Goal: Task Accomplishment & Management: Manage account settings

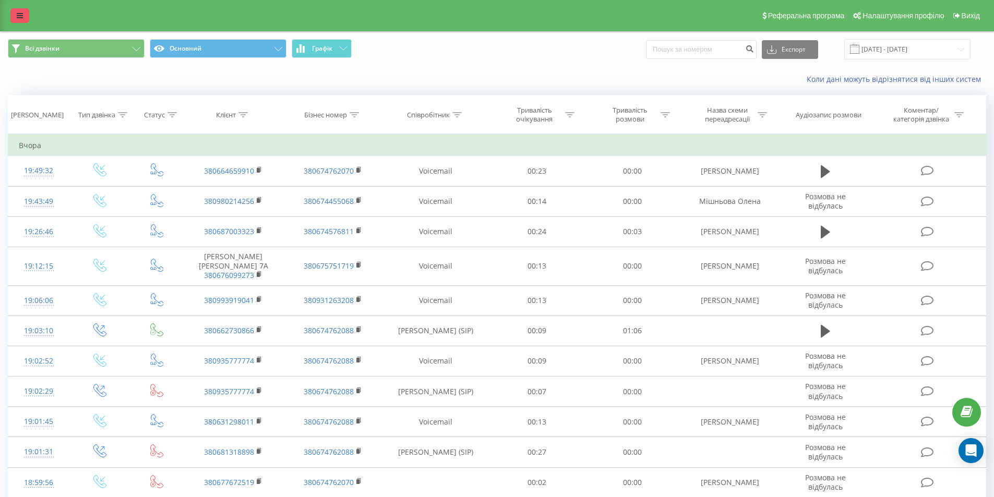
click at [23, 15] on link at bounding box center [19, 15] width 19 height 15
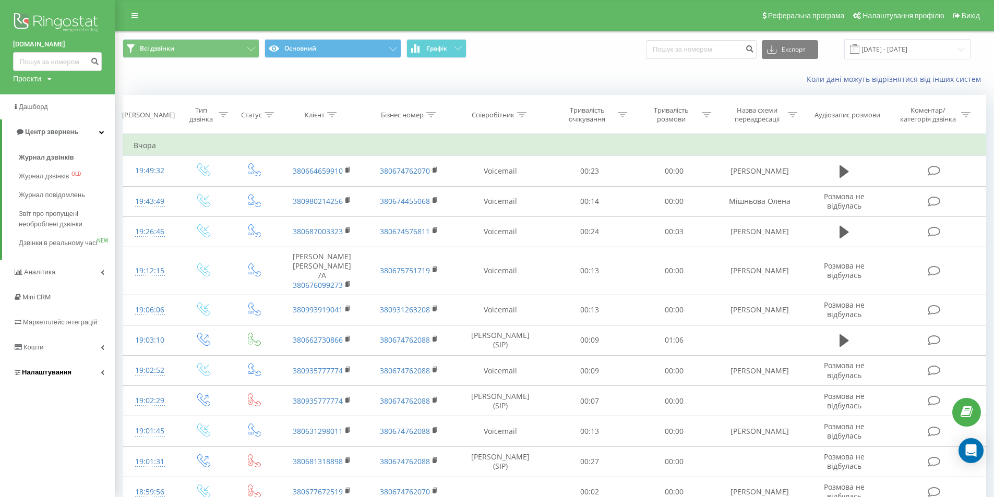
click at [24, 376] on span "Налаштування" at bounding box center [47, 372] width 50 height 8
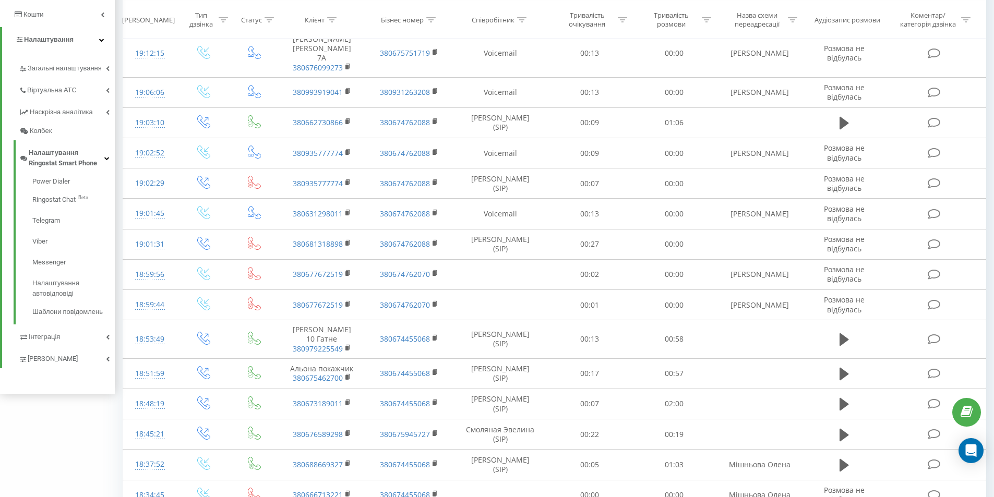
scroll to position [261, 0]
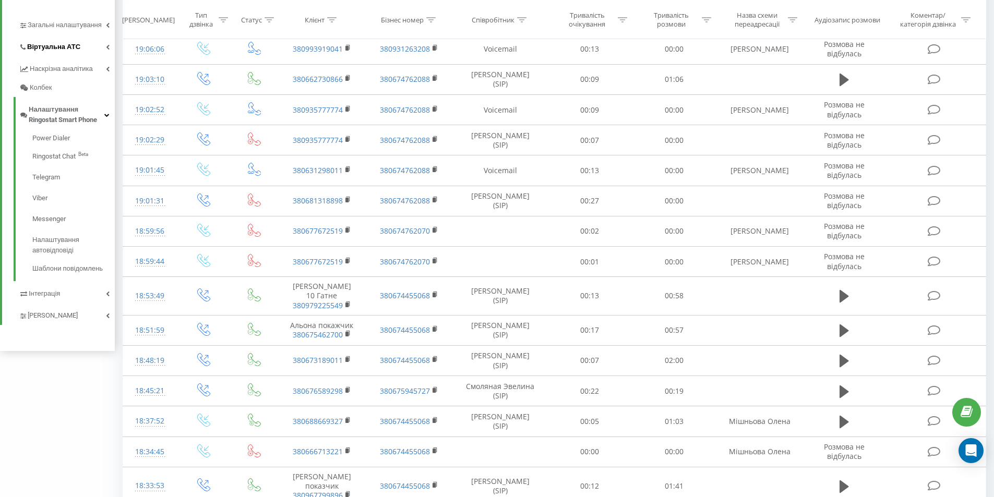
click at [67, 46] on span "Віртуальна АТС" at bounding box center [53, 47] width 53 height 10
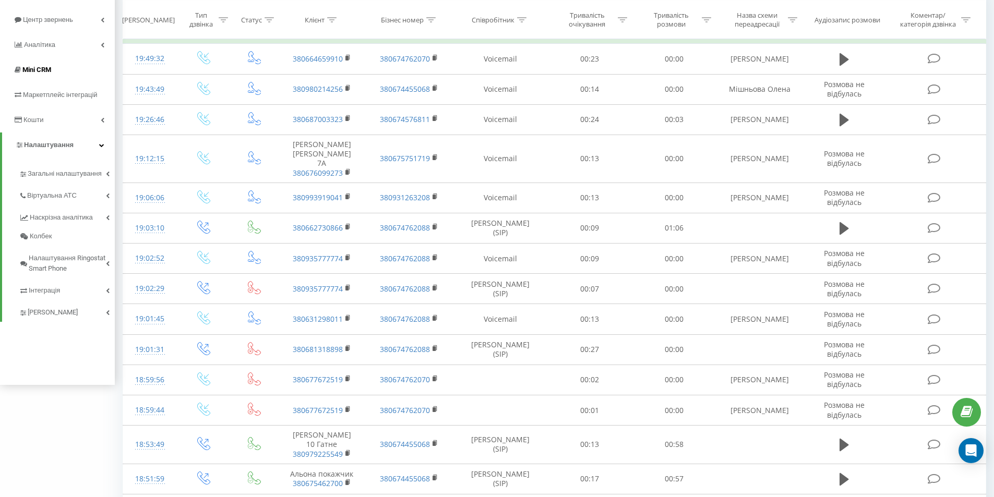
scroll to position [87, 0]
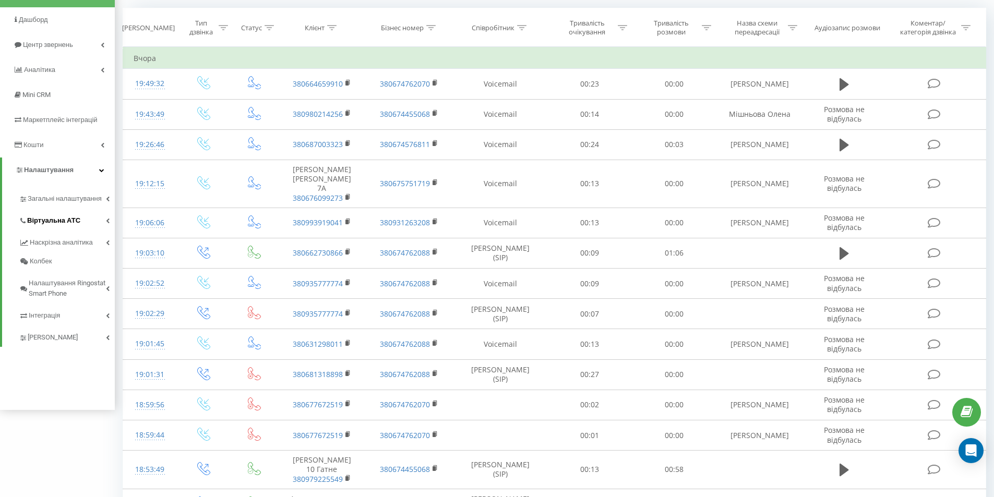
click at [49, 215] on link "Віртуальна АТС" at bounding box center [67, 219] width 96 height 22
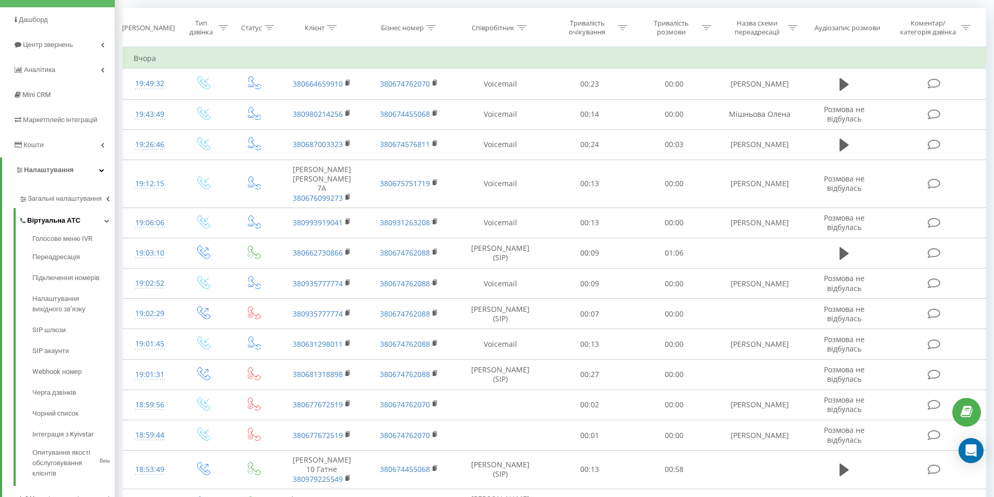
click at [49, 215] on link "Віртуальна АТС" at bounding box center [67, 219] width 96 height 22
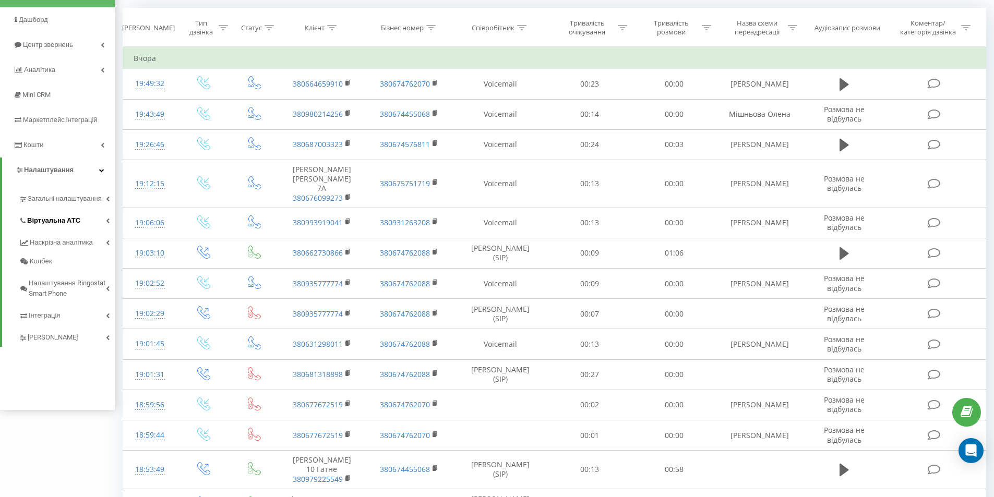
click at [55, 217] on span "Віртуальна АТС" at bounding box center [53, 221] width 53 height 10
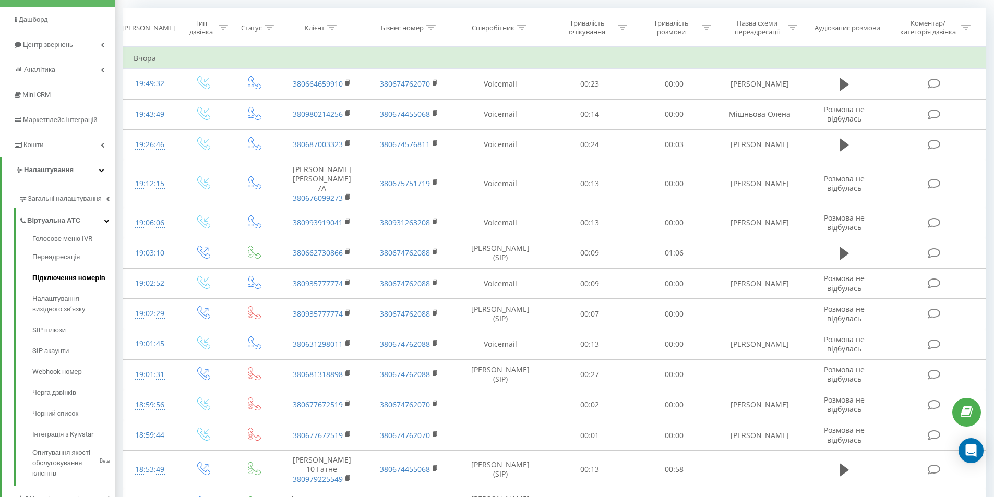
click at [55, 281] on span "Підключення номерів" at bounding box center [68, 278] width 73 height 10
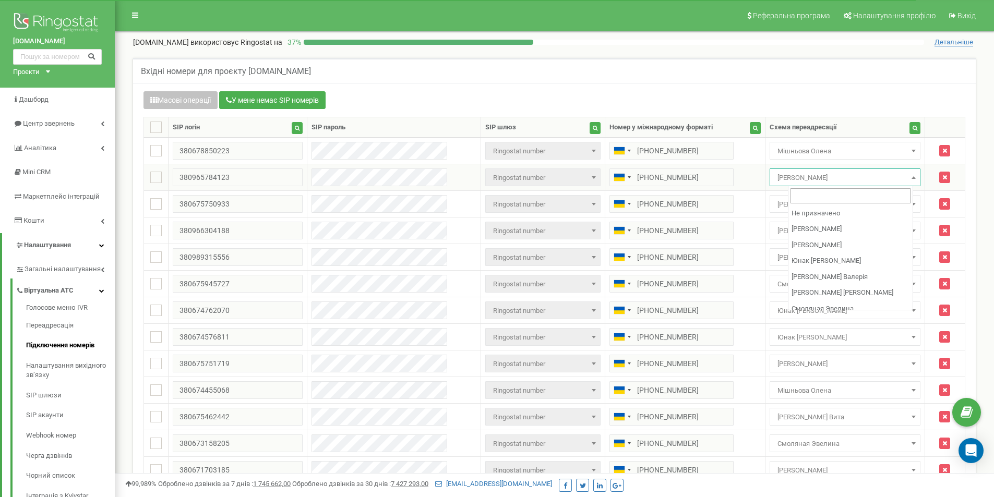
click at [909, 176] on span at bounding box center [914, 178] width 10 height 14
select select "70504"
click at [909, 307] on span at bounding box center [914, 311] width 10 height 14
click at [912, 312] on b at bounding box center [914, 310] width 4 height 3
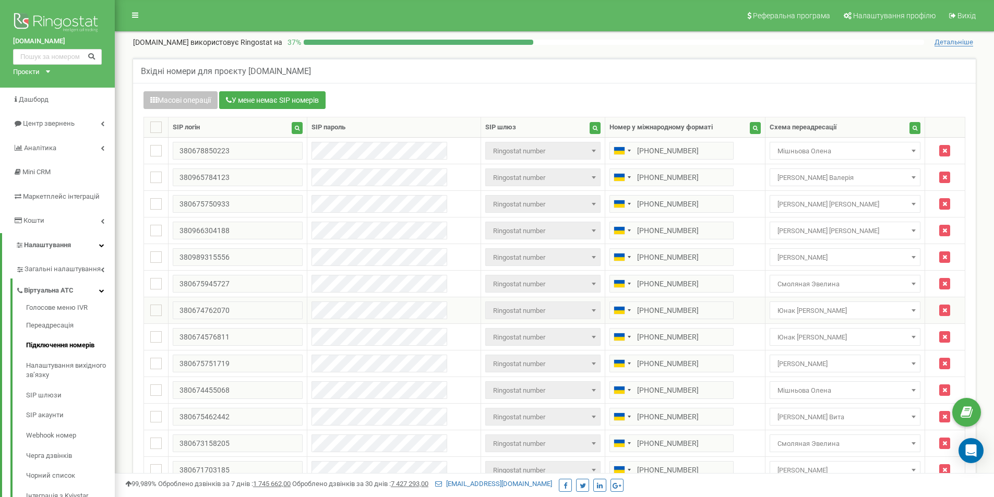
click at [912, 312] on b at bounding box center [914, 310] width 4 height 3
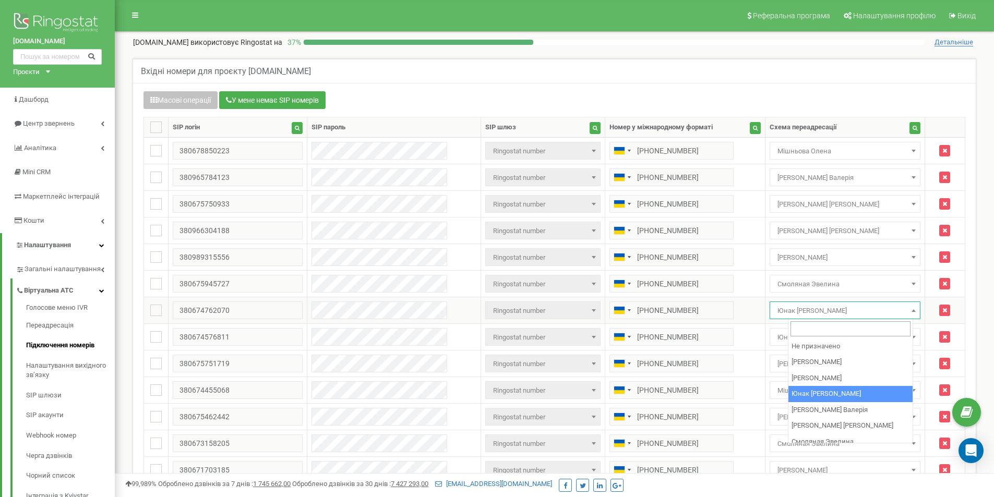
click at [912, 312] on b at bounding box center [914, 310] width 4 height 3
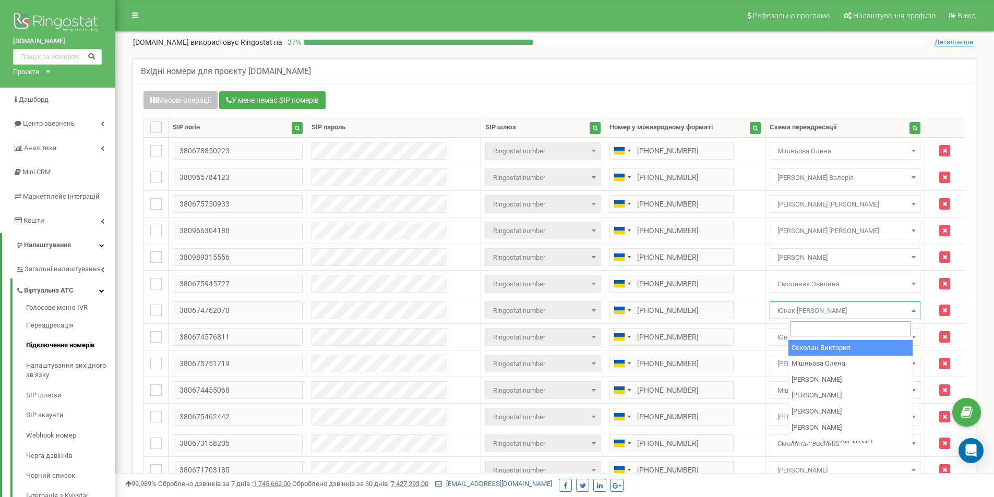
select select "102067"
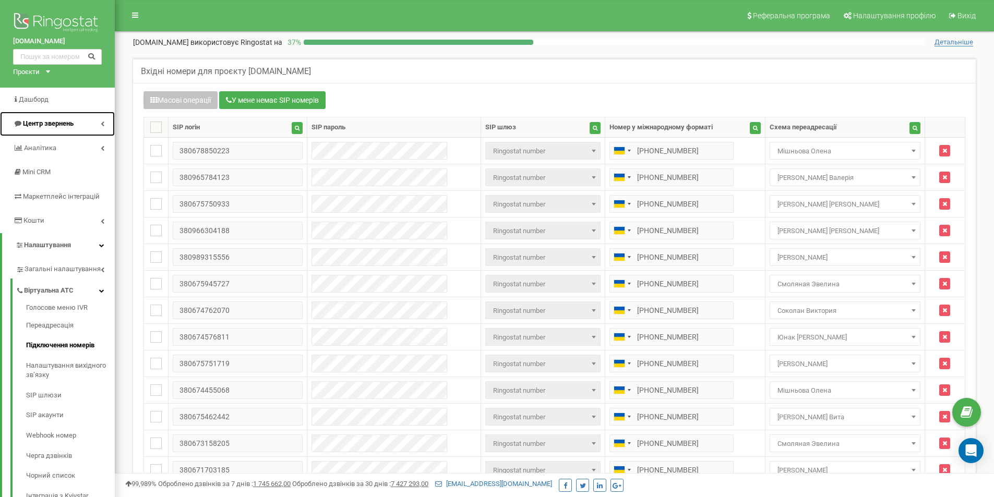
click at [42, 118] on link "Центр звернень" at bounding box center [57, 124] width 115 height 25
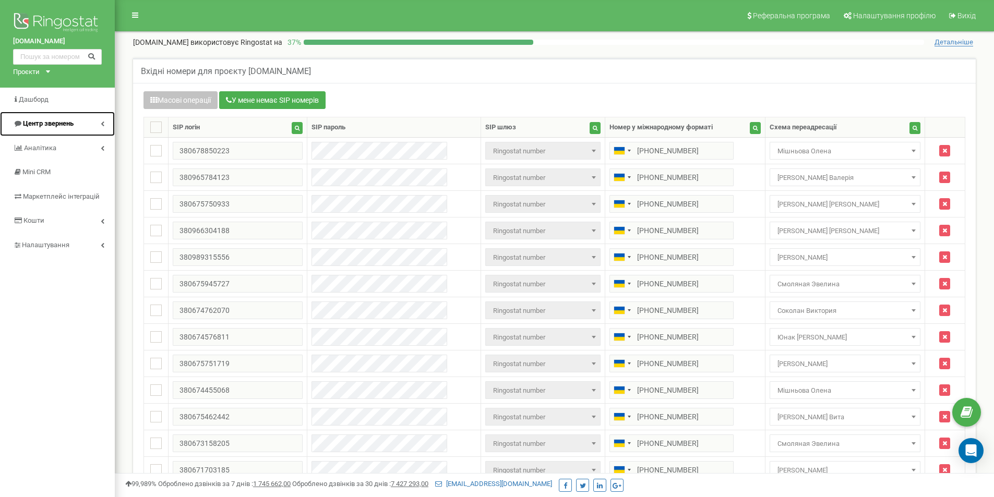
click at [56, 126] on span "Центр звернень" at bounding box center [48, 124] width 51 height 8
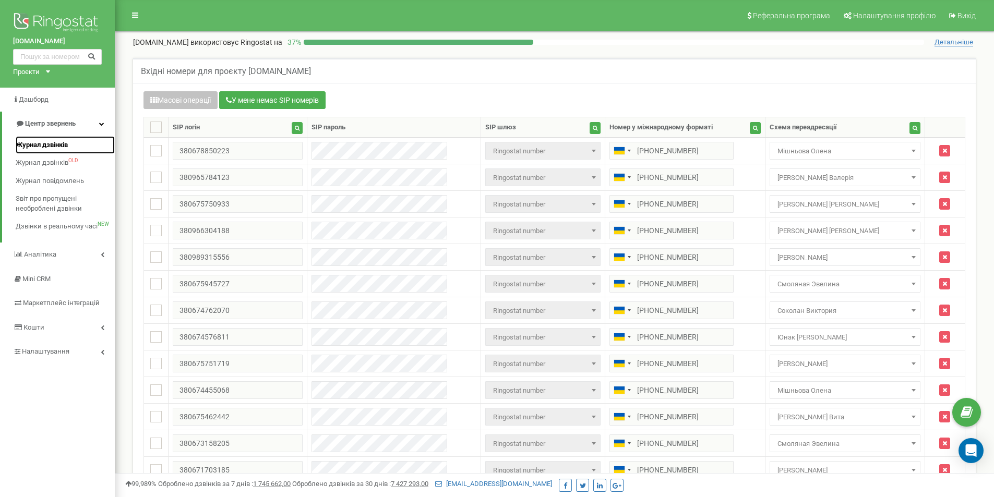
click at [52, 145] on span "Журнал дзвінків" at bounding box center [42, 145] width 52 height 10
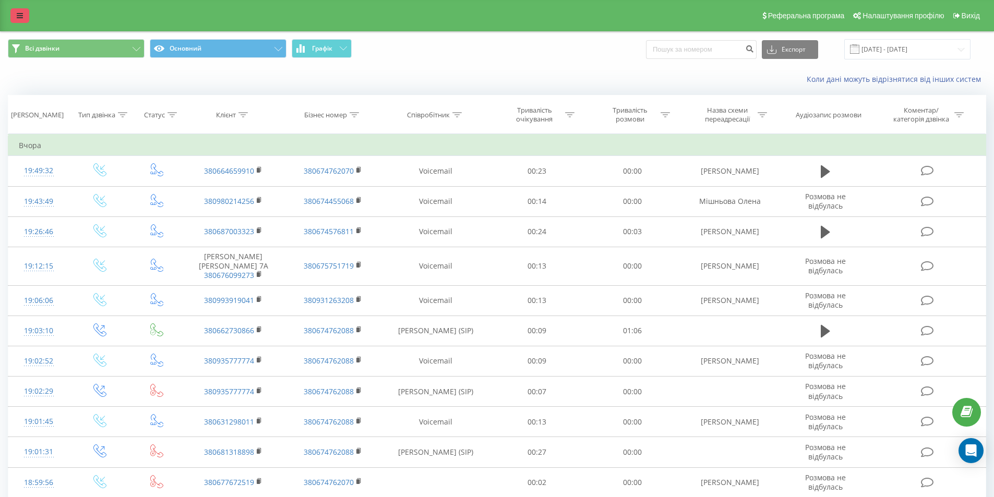
click at [17, 14] on icon at bounding box center [20, 15] width 6 height 7
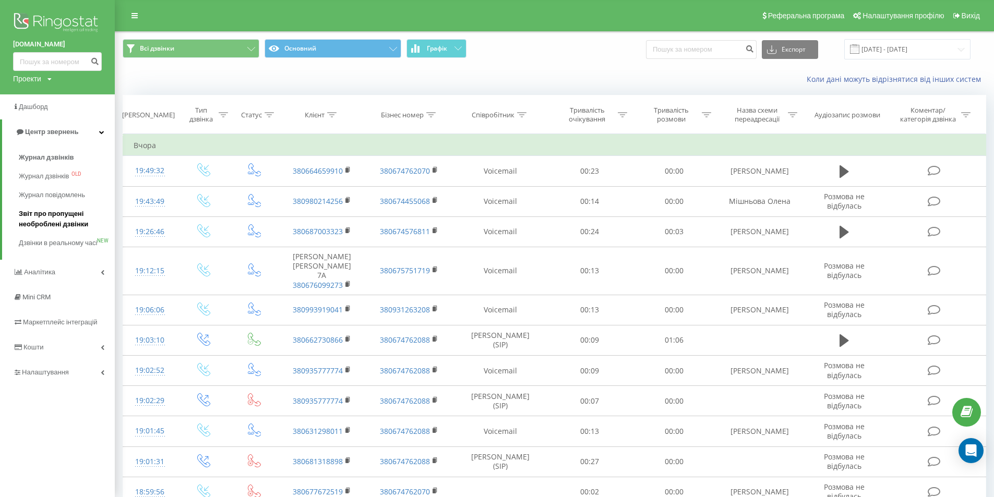
click at [67, 217] on span "Звіт про пропущені необроблені дзвінки" at bounding box center [64, 219] width 91 height 21
